Goal: Transaction & Acquisition: Purchase product/service

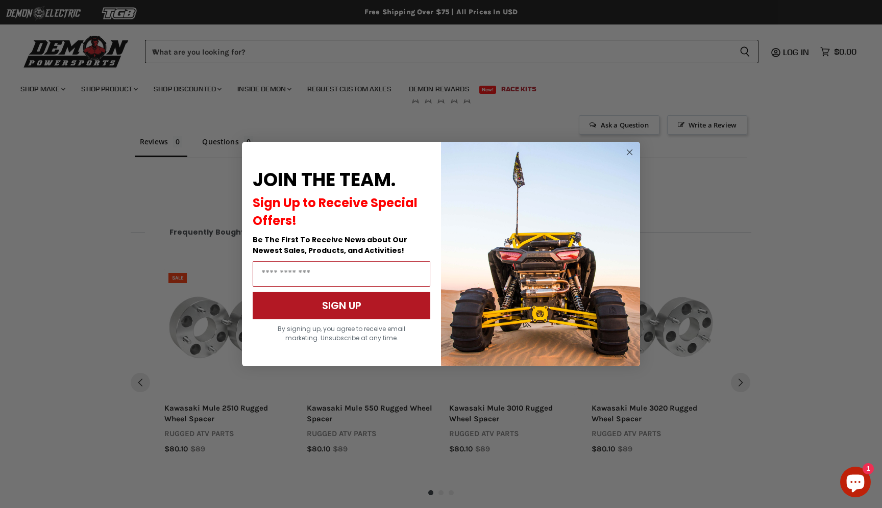
scroll to position [654, 0]
